Goal: Find specific page/section: Find specific page/section

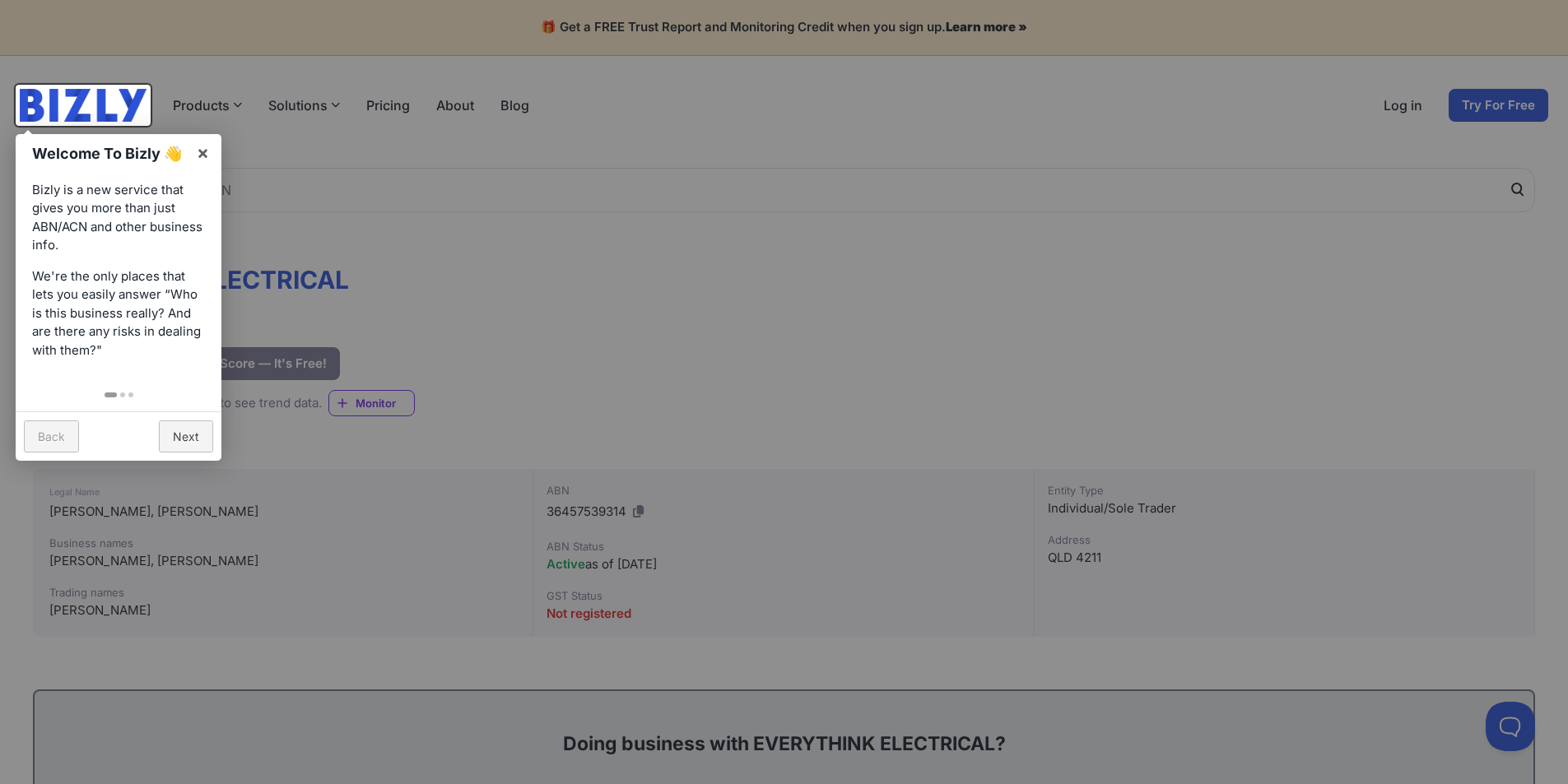
click at [736, 319] on div at bounding box center [784, 392] width 1568 height 784
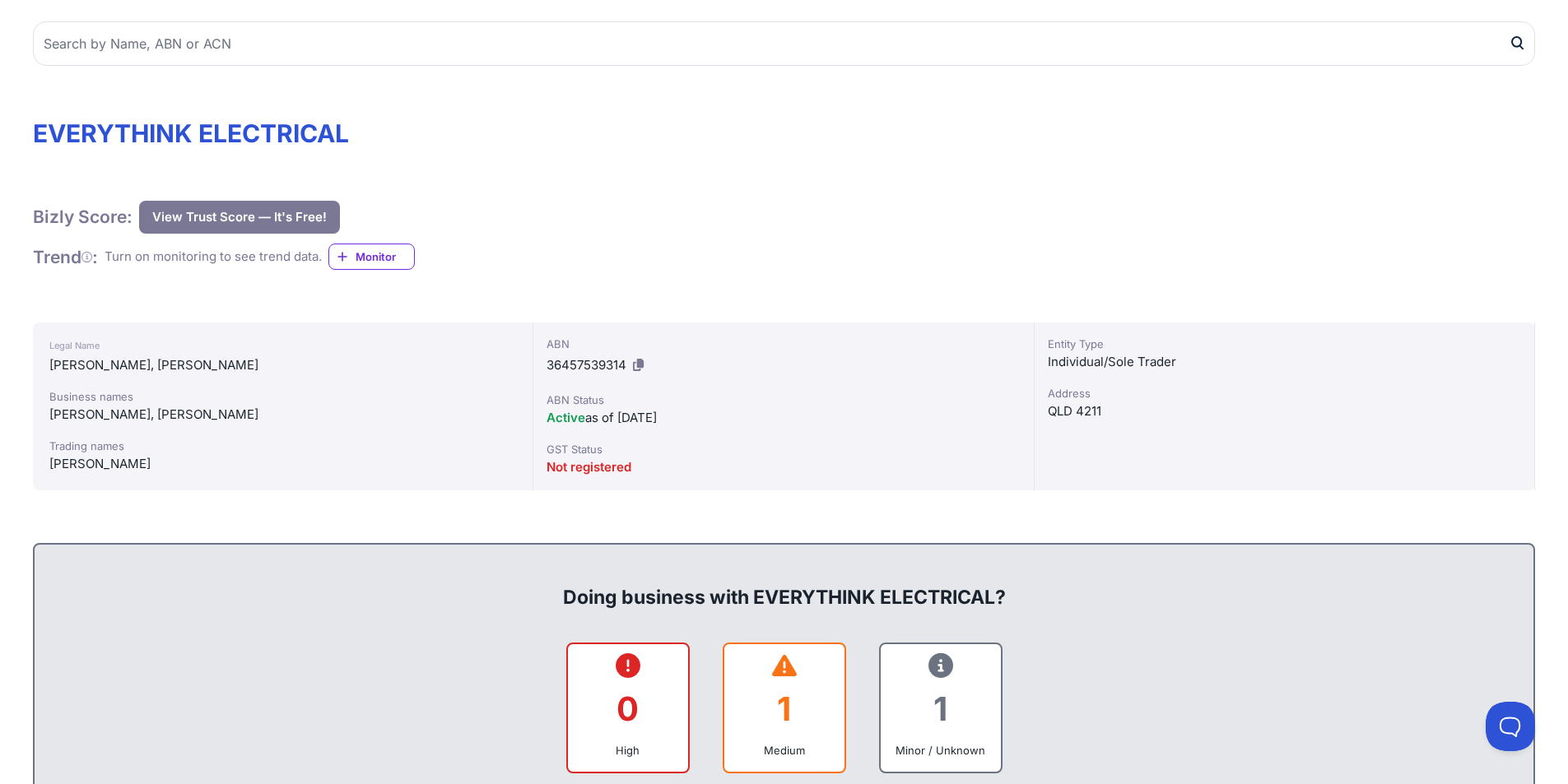
scroll to position [110, 0]
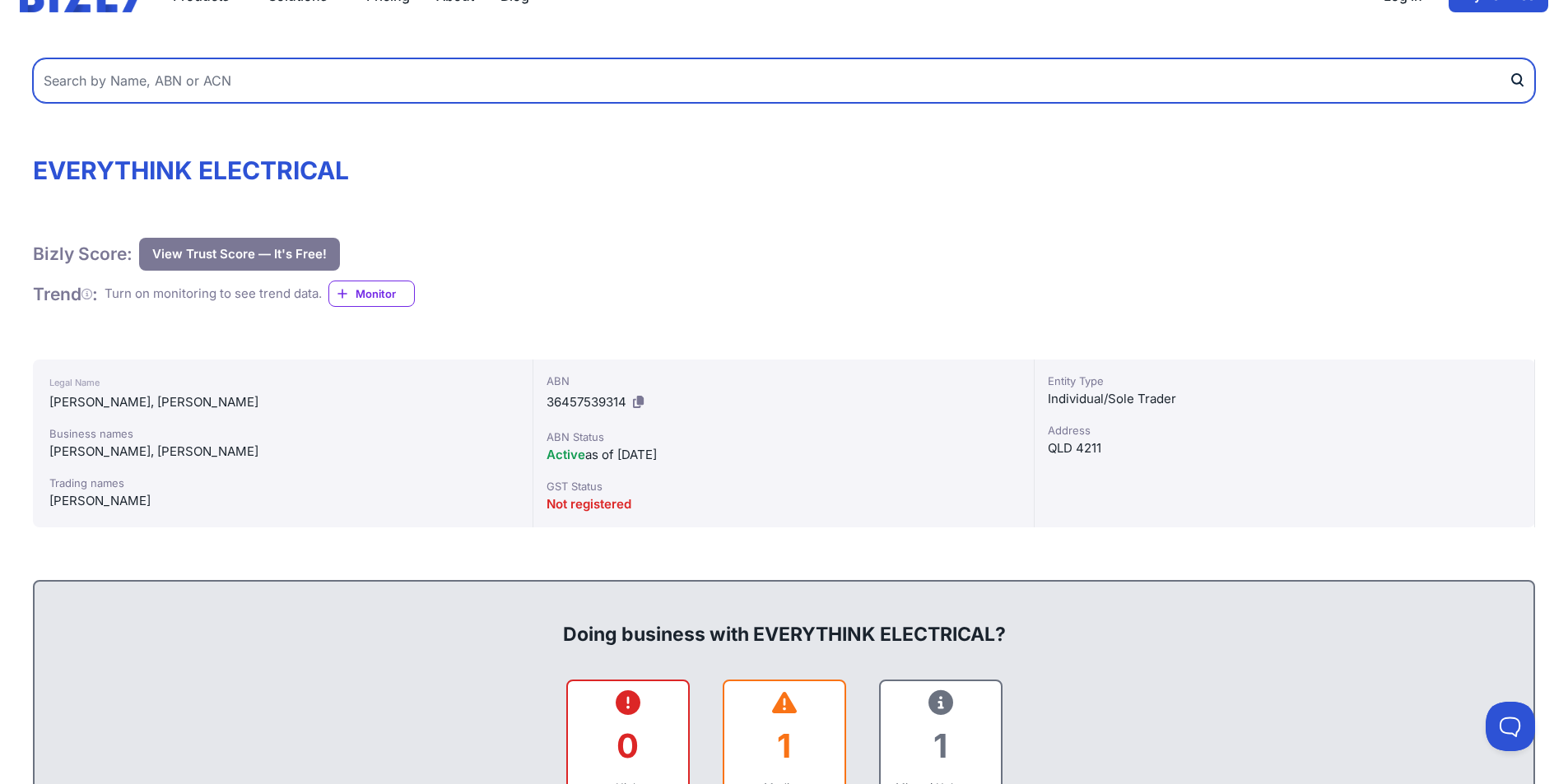
click at [306, 82] on input "text" at bounding box center [784, 80] width 1502 height 44
type input "98w"
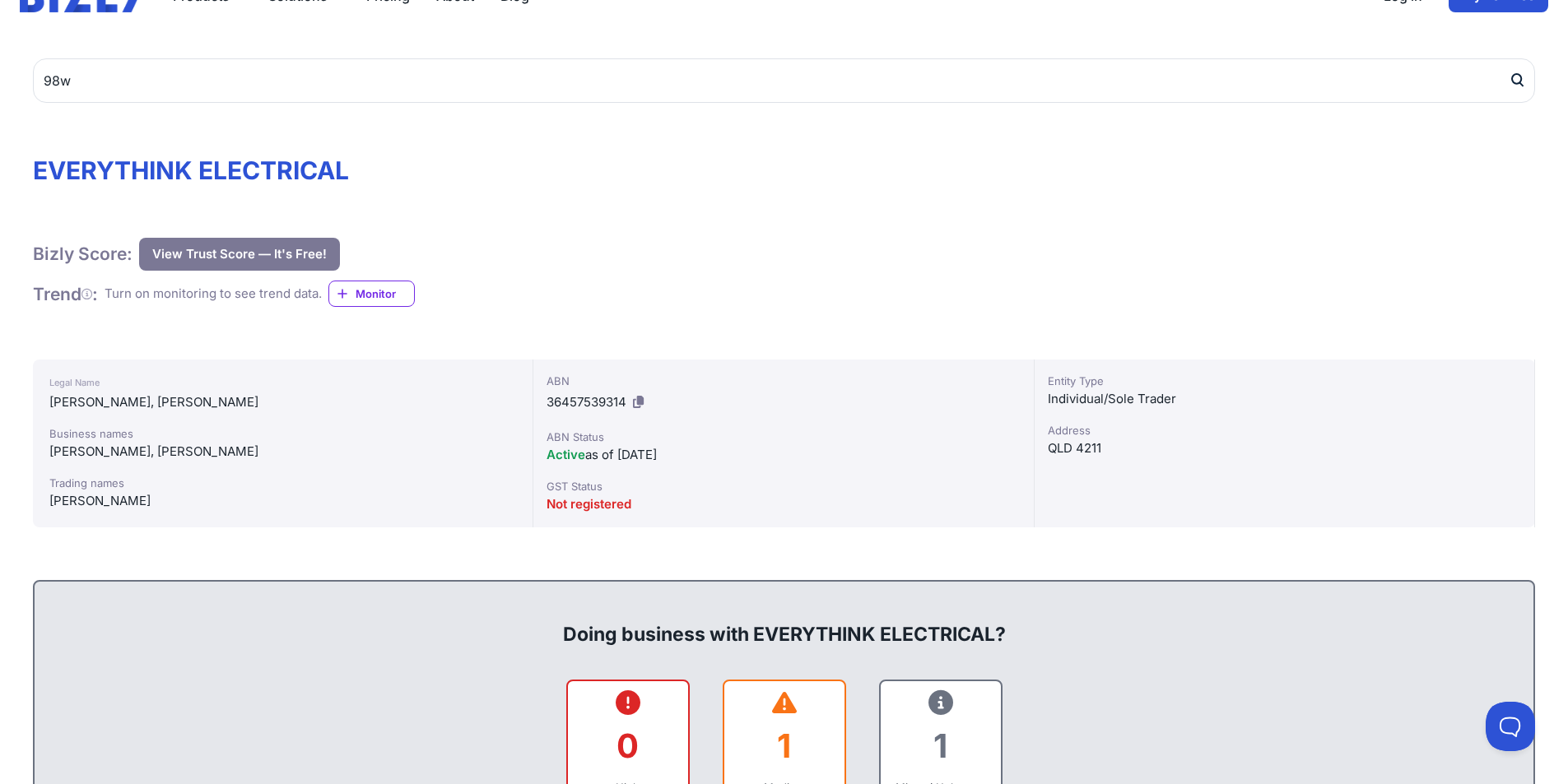
click at [1515, 77] on icon "submit" at bounding box center [1517, 80] width 17 height 17
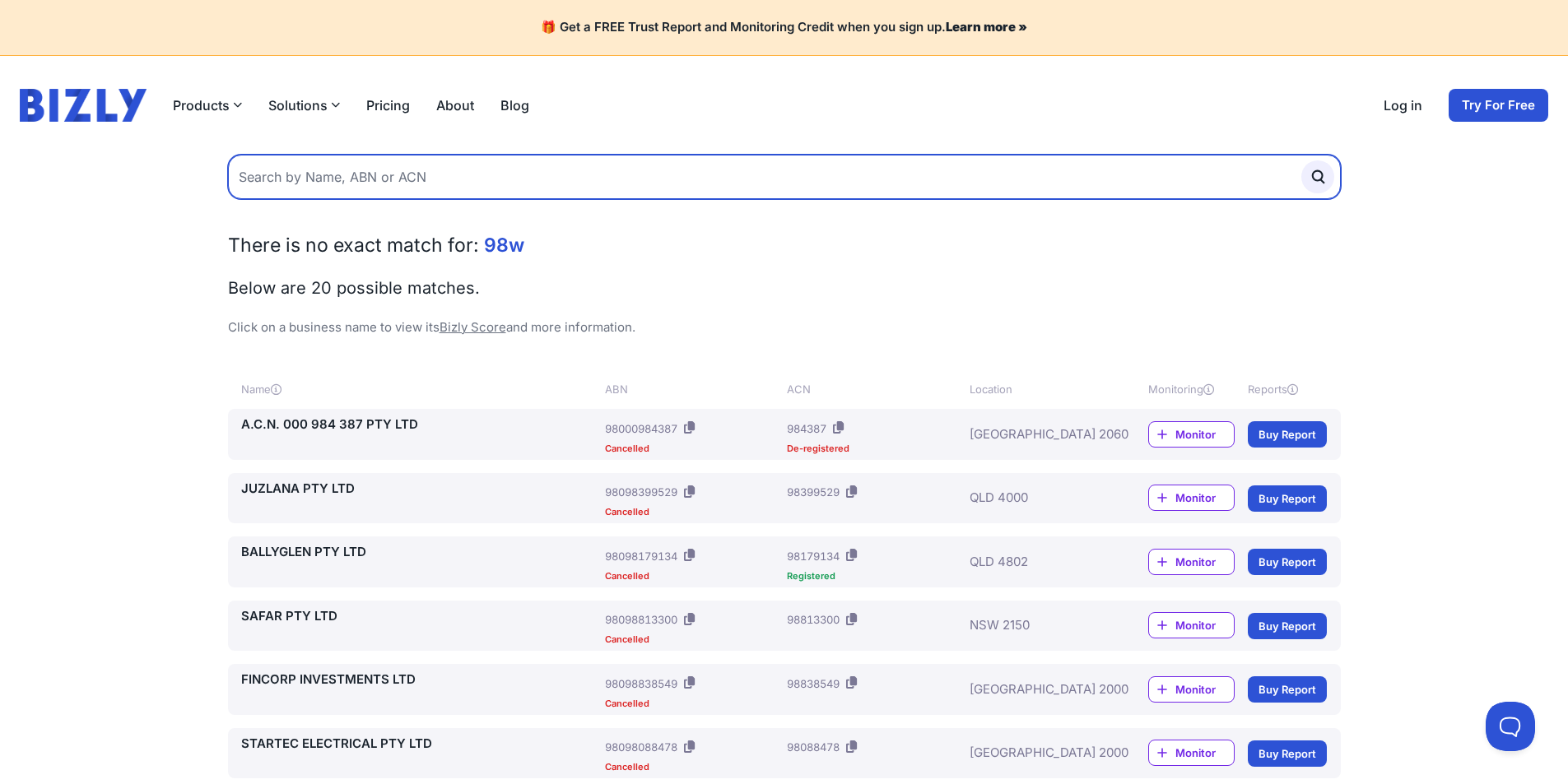
click at [448, 183] on input "text" at bounding box center [784, 176] width 1113 height 44
type input "98W"
click at [1302, 160] on button "submit" at bounding box center [1317, 176] width 33 height 33
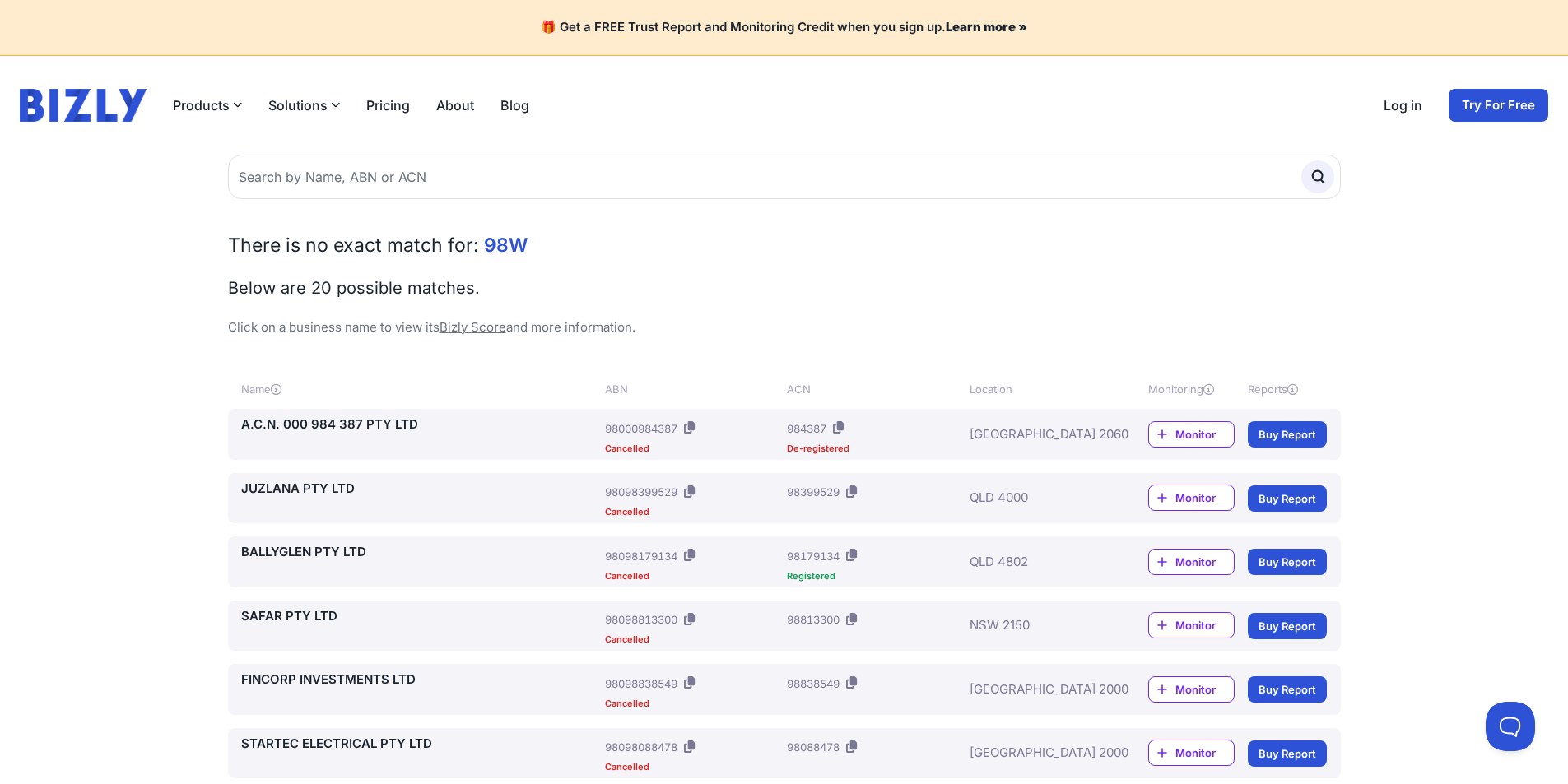
click at [352, 425] on link "A.C.N. 000 984 387 PTY LTD" at bounding box center [420, 425] width 358 height 19
